Goal: Task Accomplishment & Management: Use online tool/utility

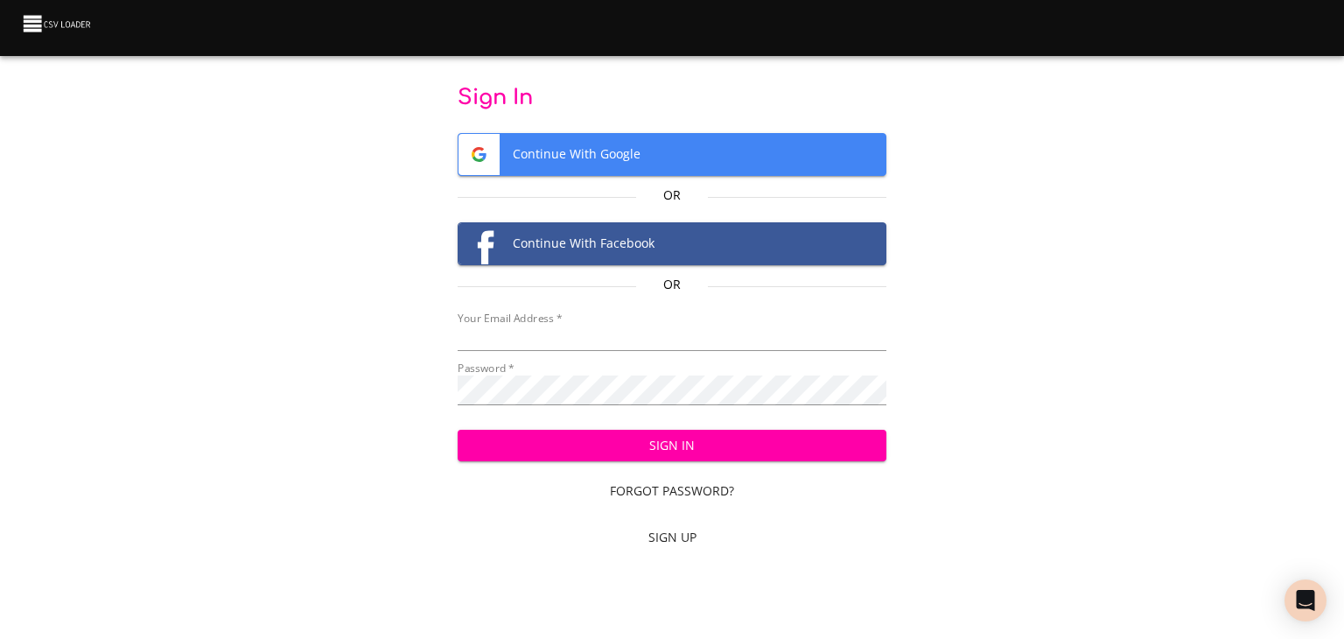
type input "[EMAIL_ADDRESS][DOMAIN_NAME]"
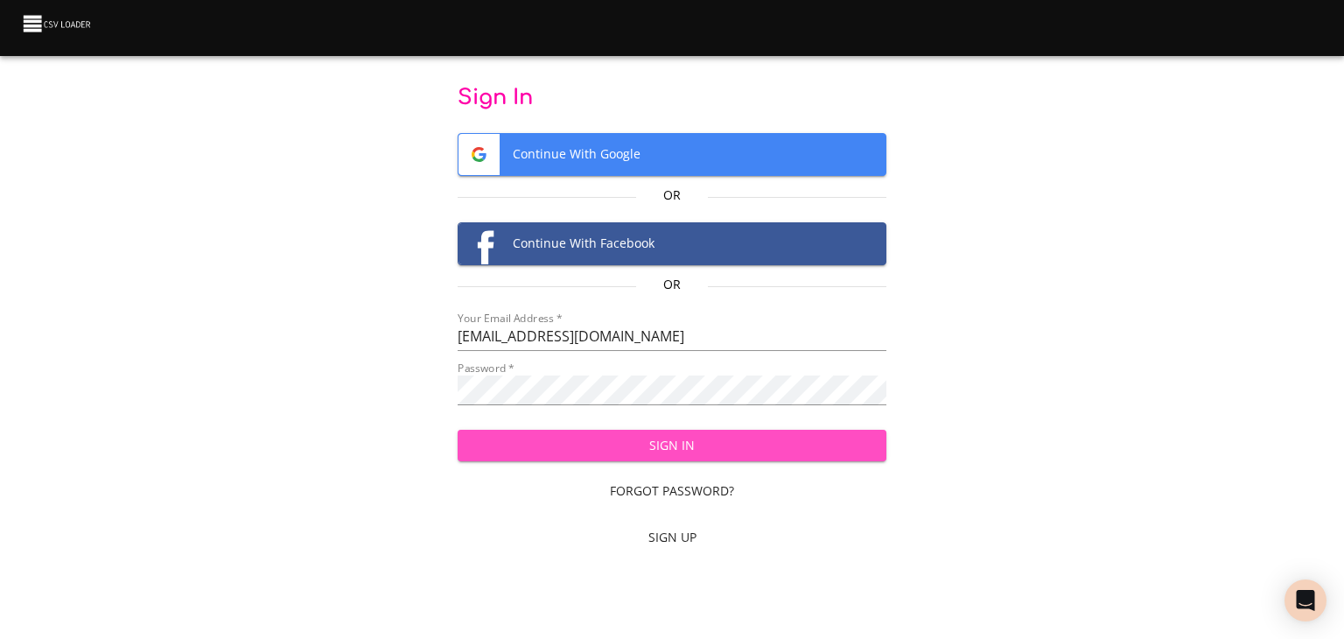
click at [537, 457] on span "Sign In" at bounding box center [673, 446] width 402 height 22
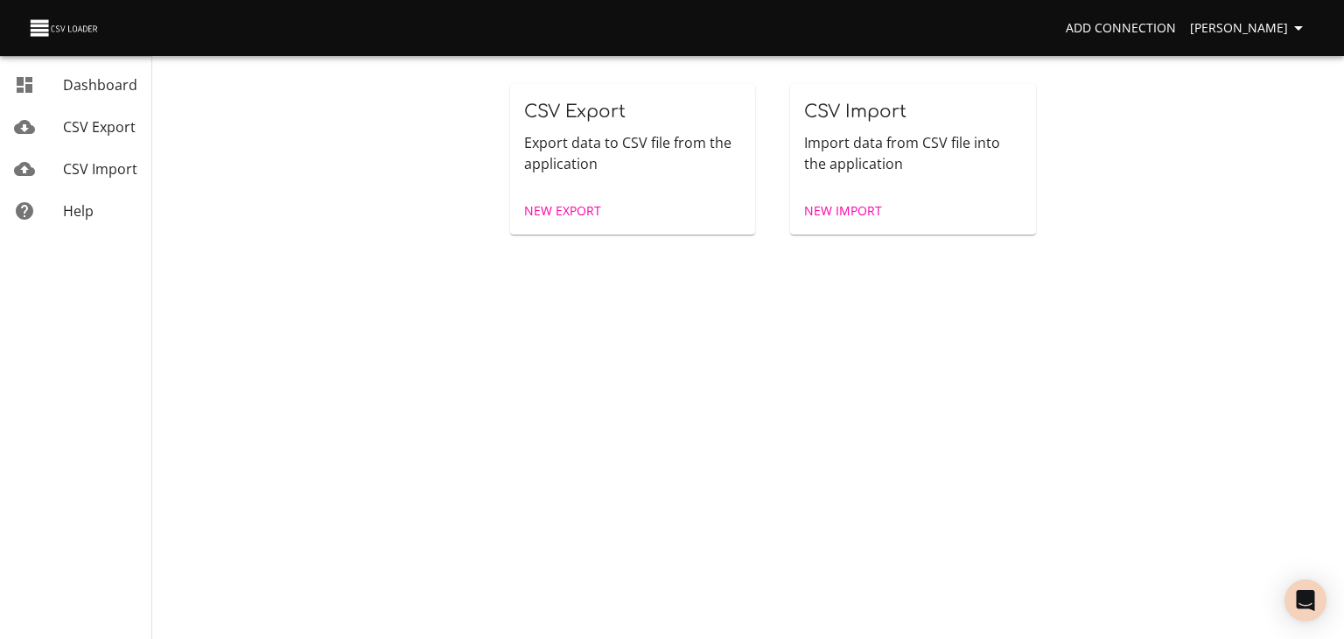
click at [88, 179] on span "CSV Import" at bounding box center [100, 168] width 74 height 19
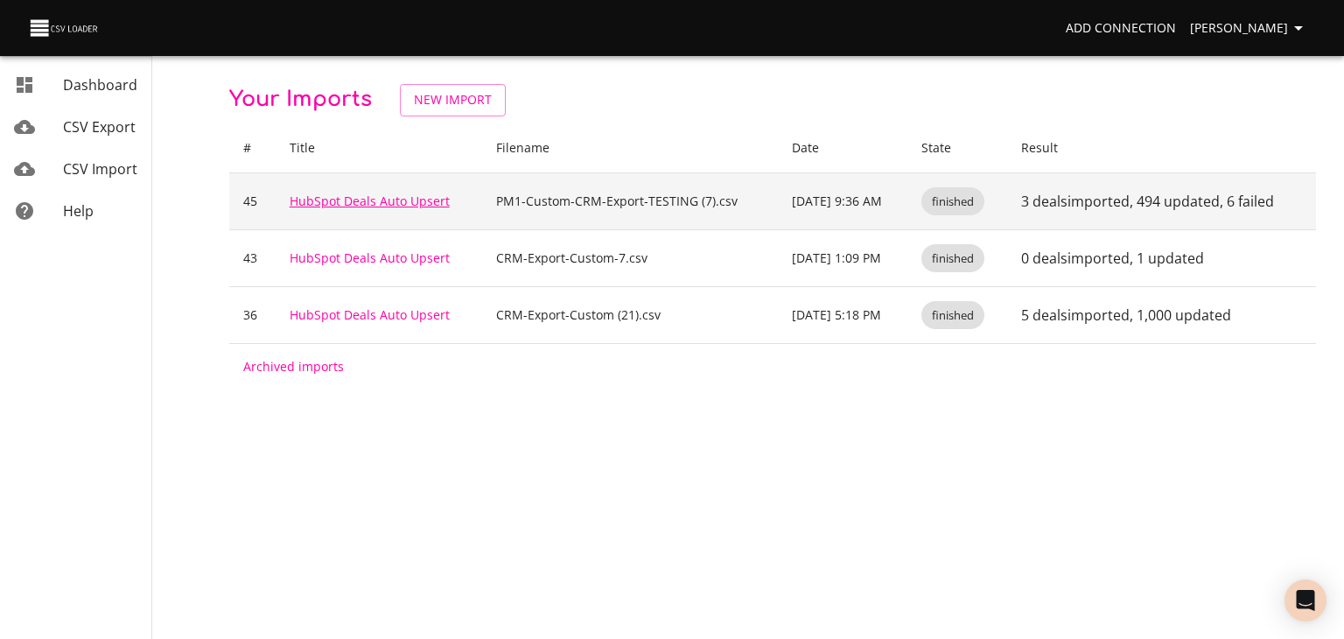
click at [356, 209] on link "HubSpot Deals Auto Upsert" at bounding box center [370, 201] width 160 height 17
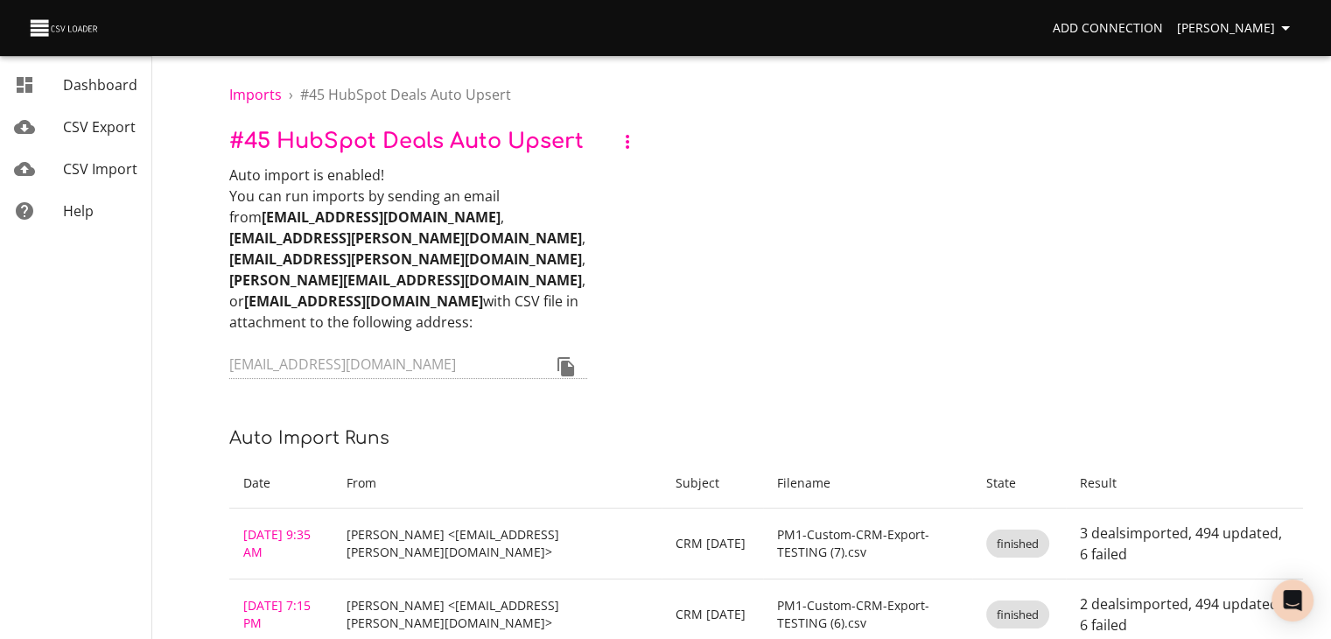
scroll to position [88, 0]
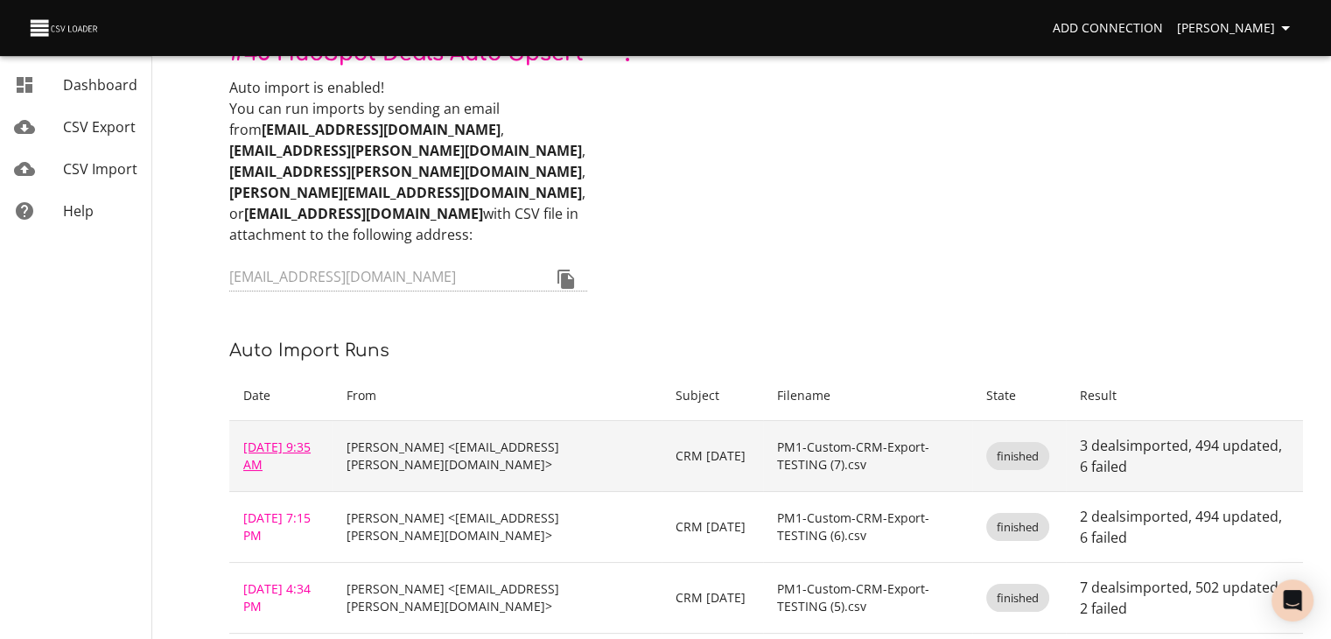
click at [280, 473] on link "Aug 11, 2025 9:35 AM" at bounding box center [276, 456] width 67 height 34
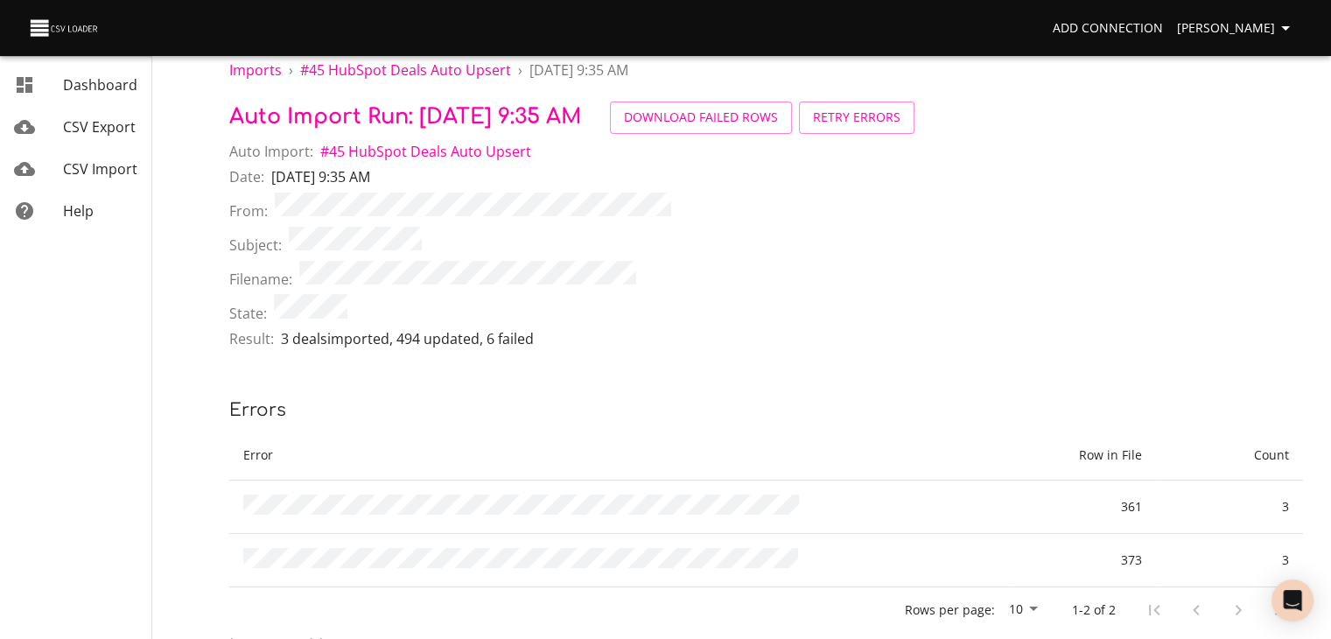
scroll to position [18, 0]
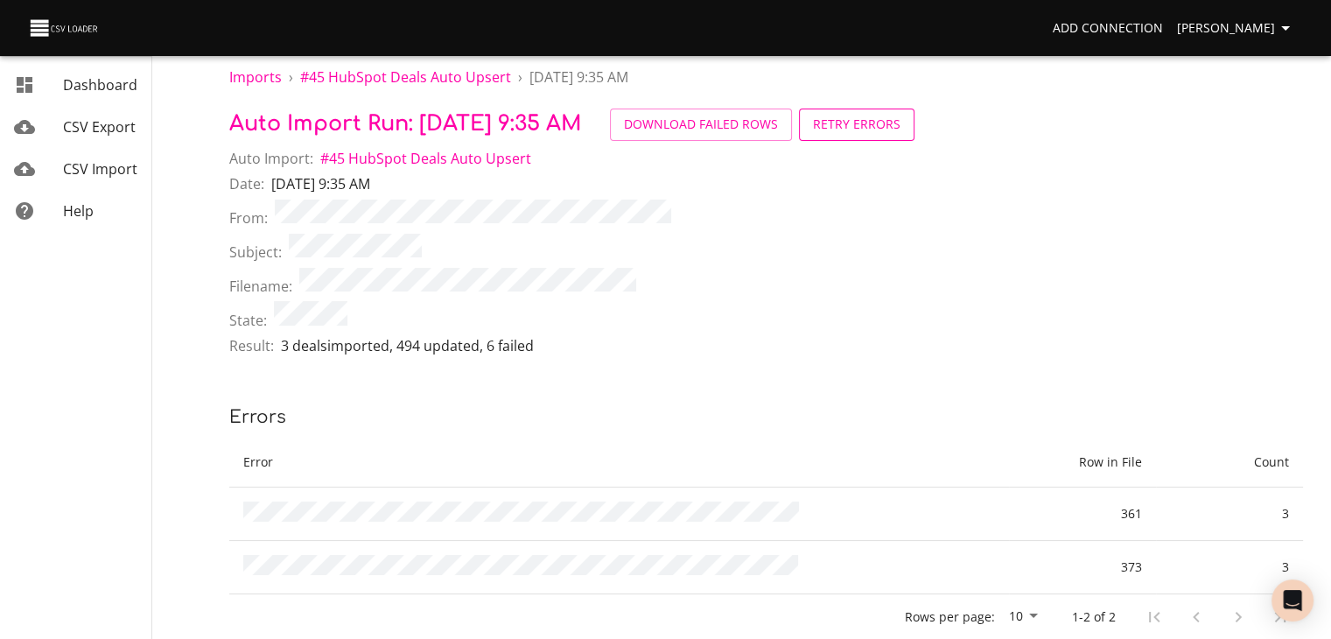
click at [901, 129] on span "Retry Errors" at bounding box center [857, 125] width 88 height 22
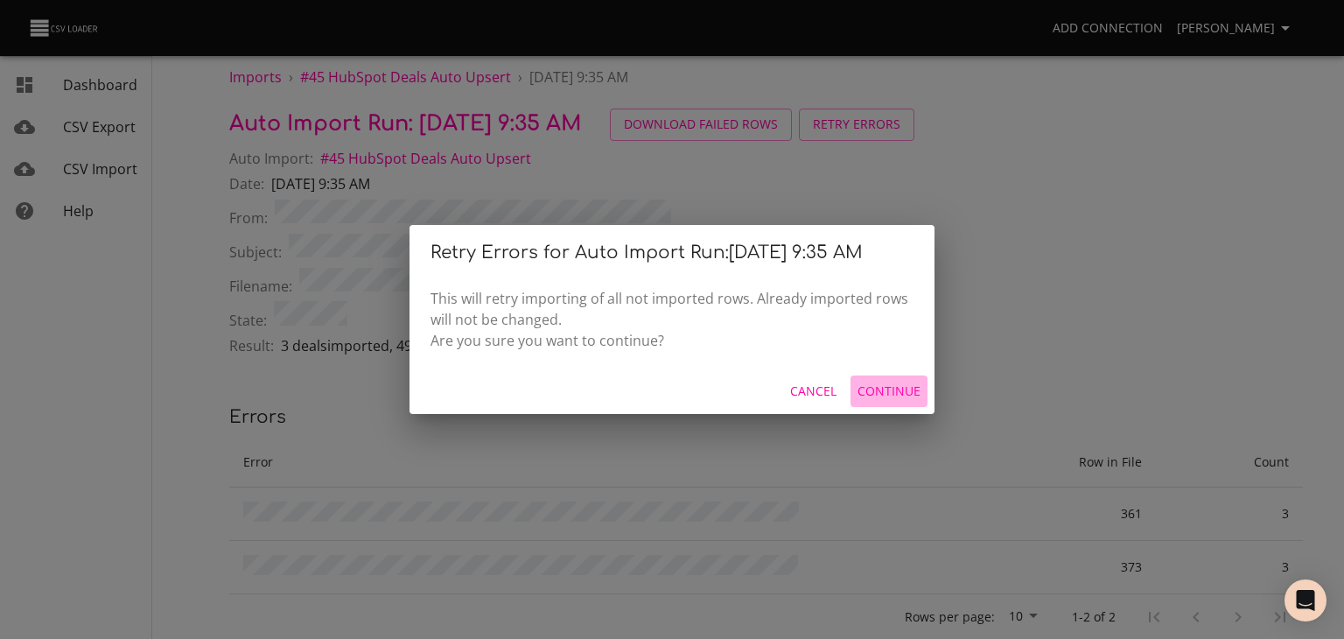
click at [858, 403] on span "Continue" at bounding box center [889, 392] width 63 height 22
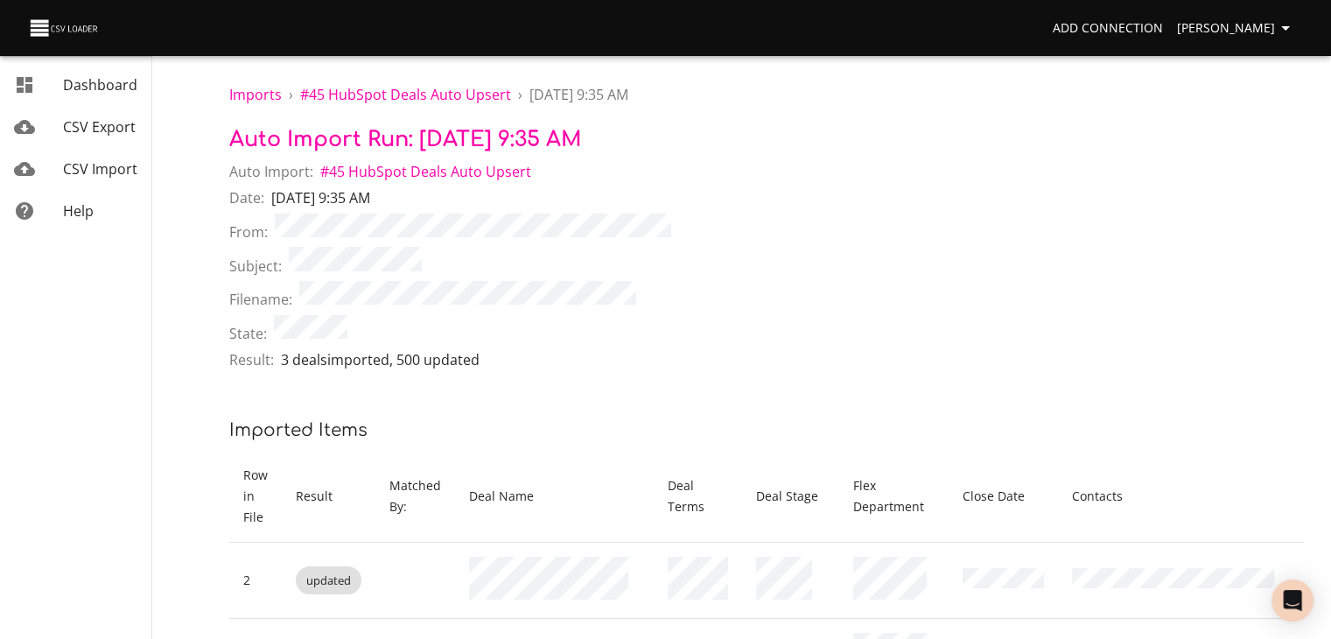
click at [866, 248] on div "From:" at bounding box center [766, 231] width 1074 height 34
